Goal: Task Accomplishment & Management: Complete application form

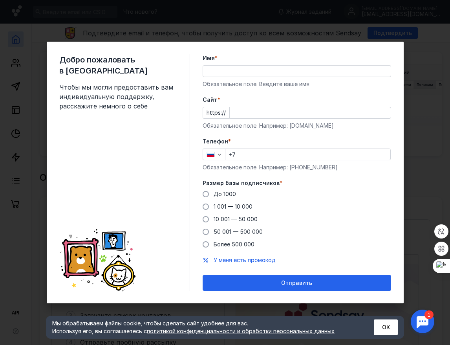
click at [238, 68] on input "Имя *" at bounding box center [297, 71] width 188 height 11
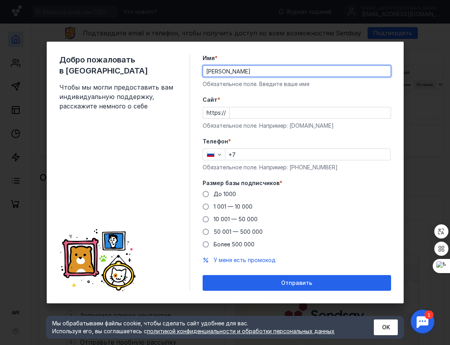
type input "[PERSON_NAME]"
click at [253, 113] on input "Cайт *" at bounding box center [310, 112] width 161 height 11
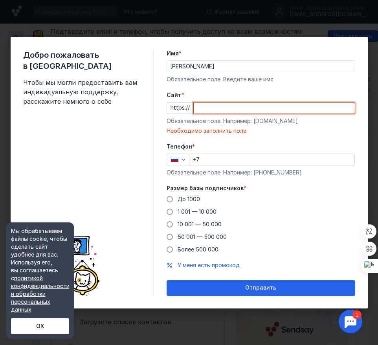
paste input "[DOMAIN_NAME][URL]"
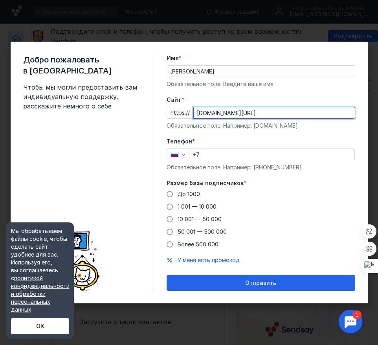
type input "[DOMAIN_NAME][URL]"
click at [227, 153] on input "+7" at bounding box center [271, 154] width 165 height 11
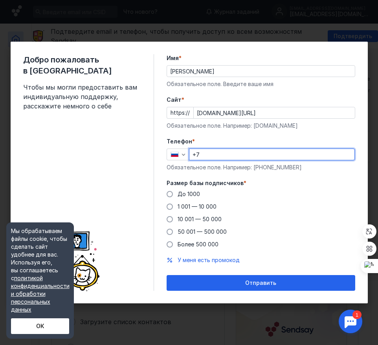
type input "[PHONE_NUMBER]"
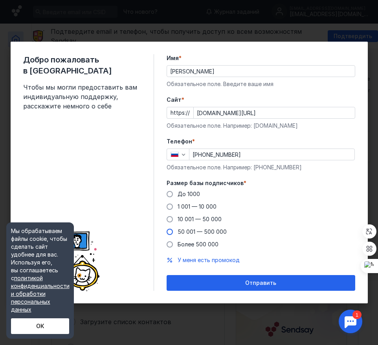
click at [170, 232] on span at bounding box center [170, 232] width 6 height 6
click at [0, 0] on input "50 001 — 500 000" at bounding box center [0, 0] width 0 height 0
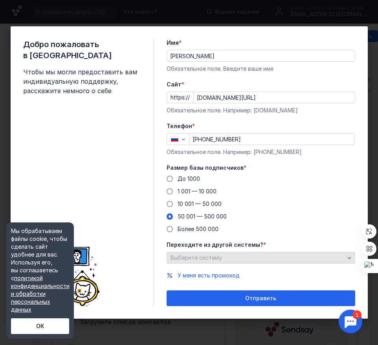
click at [349, 260] on icon "button" at bounding box center [349, 257] width 6 height 6
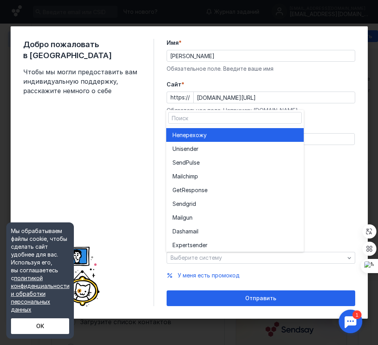
click at [263, 134] on div "Не перехожу" at bounding box center [234, 135] width 125 height 8
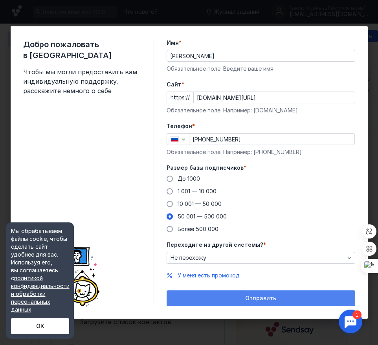
click at [324, 297] on div "Отправить" at bounding box center [260, 298] width 181 height 7
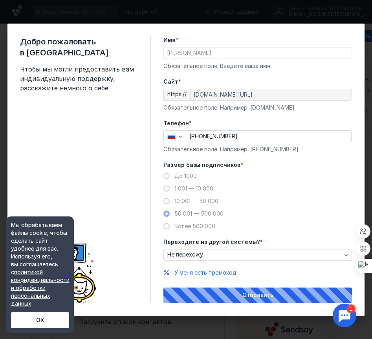
click at [54, 308] on div "Мы обрабатываем файлы cookie, чтобы сделать сайт удобнее для вас. Используя его…" at bounding box center [40, 274] width 68 height 116
click at [53, 314] on button "ОК" at bounding box center [40, 320] width 58 height 16
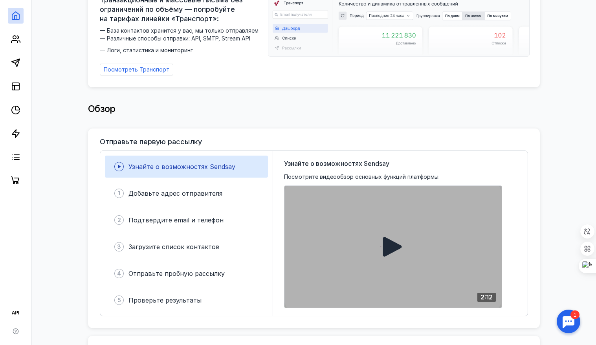
scroll to position [39, 0]
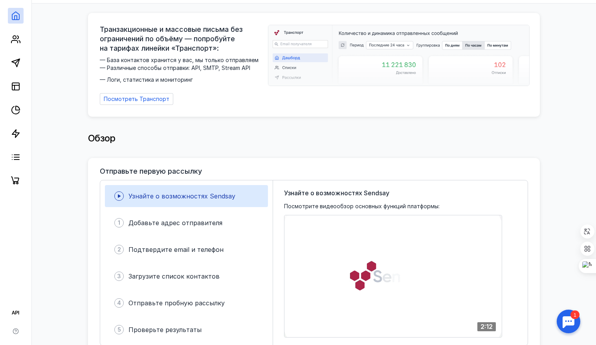
click at [174, 193] on span "Узнайте о возможностях Sendsay" at bounding box center [181, 196] width 107 height 8
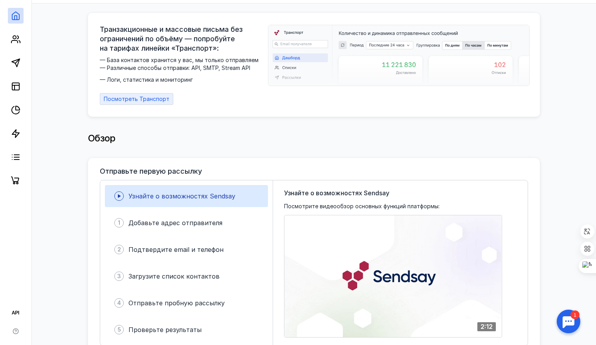
click at [135, 96] on span "Посмотреть Транспорт" at bounding box center [137, 99] width 66 height 7
